Goal: Information Seeking & Learning: Understand process/instructions

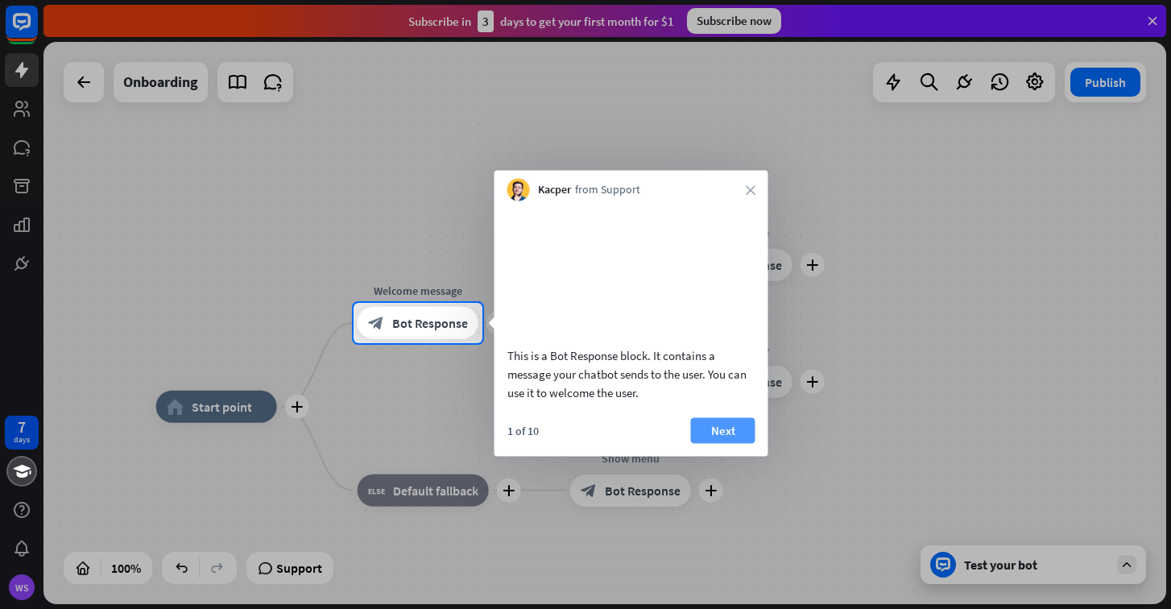
click at [736, 443] on button "Next" at bounding box center [723, 430] width 64 height 26
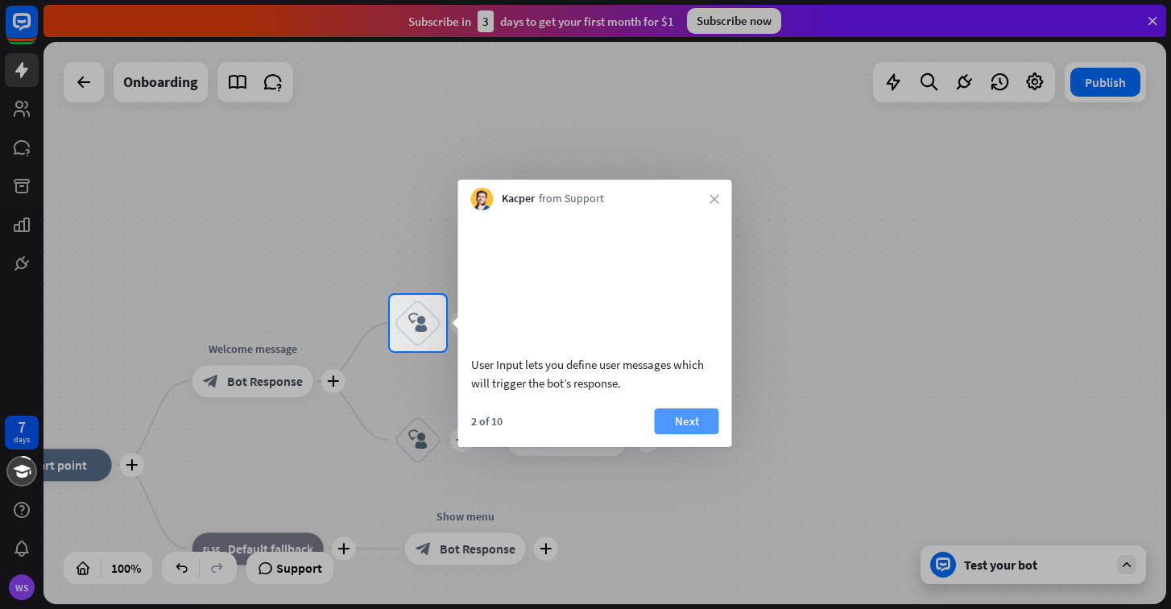
click at [692, 434] on button "Next" at bounding box center [687, 421] width 64 height 26
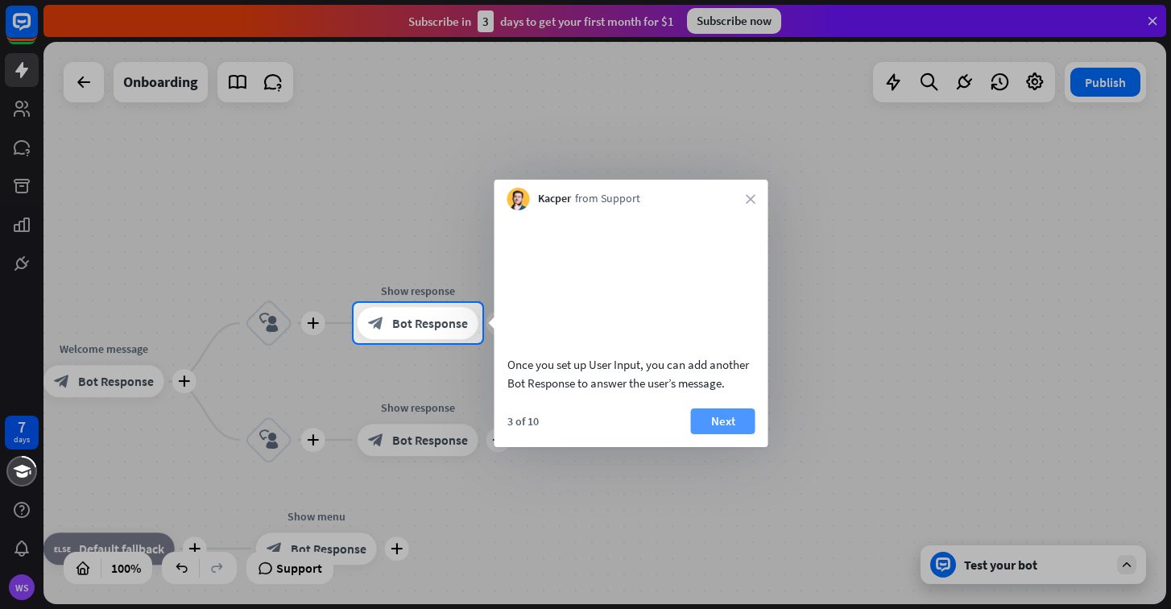
click at [708, 434] on button "Next" at bounding box center [723, 421] width 64 height 26
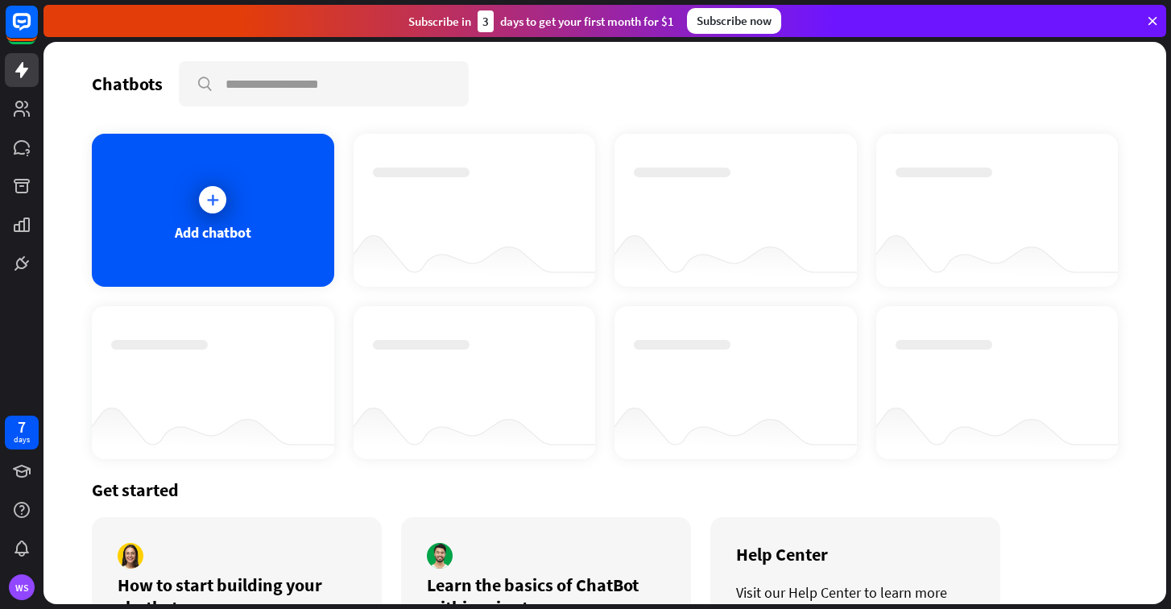
click at [1152, 19] on icon at bounding box center [1152, 21] width 14 height 14
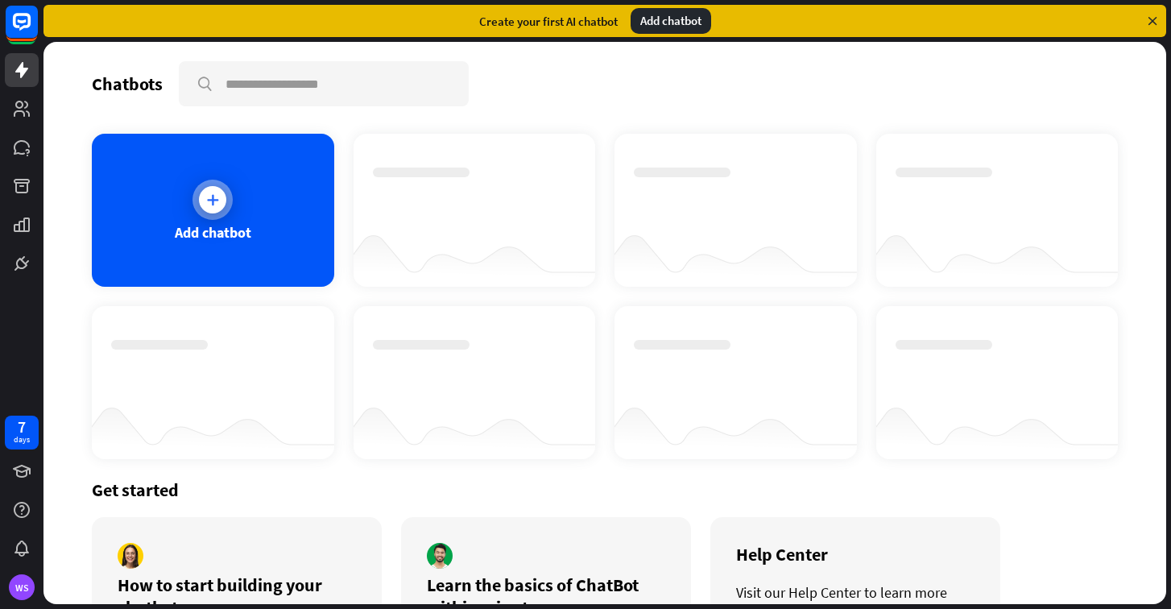
click at [197, 200] on div at bounding box center [212, 200] width 40 height 40
